Goal: Obtain resource: Obtain resource

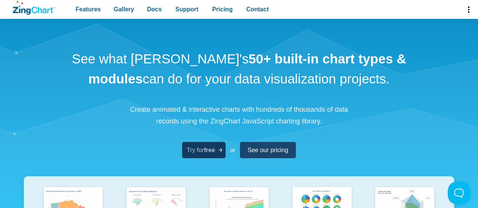
click at [205, 151] on strong "free" at bounding box center [209, 150] width 11 height 6
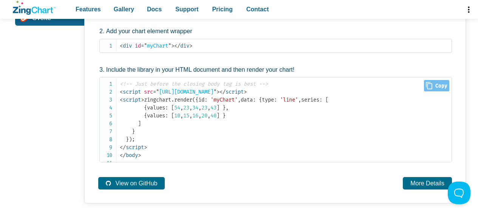
scroll to position [478, 0]
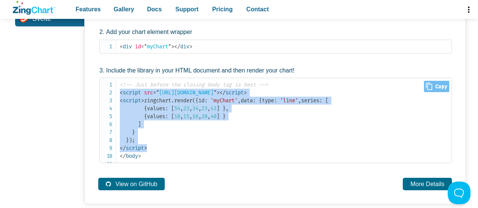
drag, startPoint x: 152, startPoint y: 170, endPoint x: 115, endPoint y: 73, distance: 103.7
click at [115, 78] on pre "<!-- Just before the closing body tag is best --> < script src = " https://cdn.…" at bounding box center [275, 120] width 352 height 85
copy code "< script src = " https://cdn.zingchart.com/zingchart.min.js " > </ script > < s…"
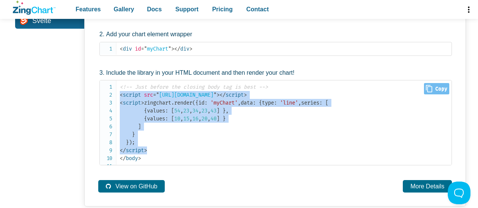
scroll to position [475, 0]
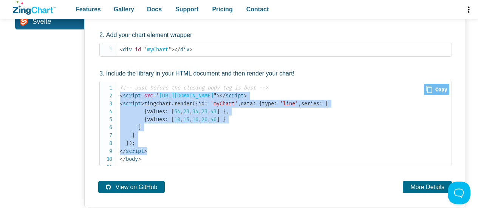
copy code "< script src = " https://cdn.zingchart.com/zingchart.min.js " > </ script > < s…"
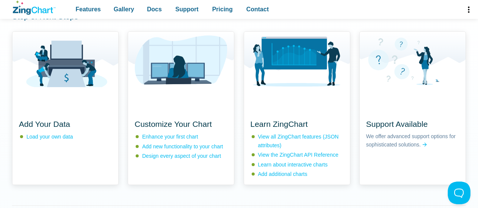
scroll to position [712, 0]
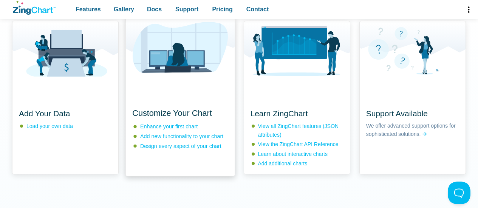
drag, startPoint x: 177, startPoint y: 120, endPoint x: 146, endPoint y: 138, distance: 35.2
click at [146, 118] on span "Customize Your Chart" at bounding box center [171, 113] width 79 height 9
click at [160, 129] on link "Enhance your first chart" at bounding box center [168, 126] width 57 height 6
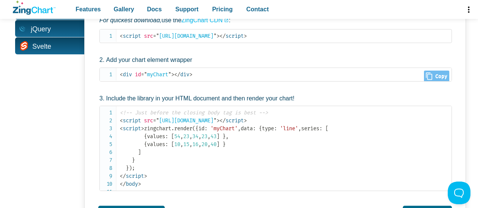
scroll to position [450, 0]
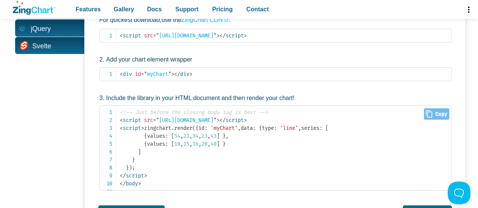
click at [436, 108] on span "Close Copy" at bounding box center [436, 113] width 25 height 11
type input "<!-- Just before the closing body tag is best --><script src="https://cdn.zingc…"
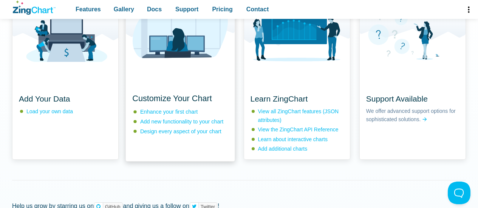
scroll to position [729, 0]
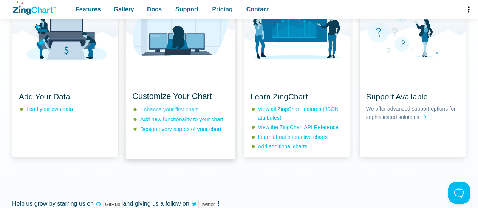
click at [174, 112] on link "Enhance your first chart" at bounding box center [168, 109] width 57 height 6
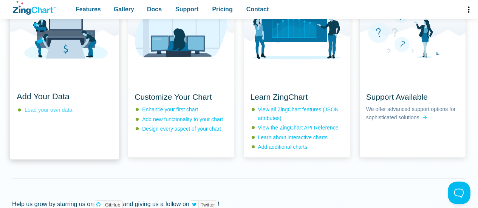
click at [39, 112] on link "Load your own data" at bounding box center [49, 109] width 48 height 6
